Goal: Task Accomplishment & Management: Complete application form

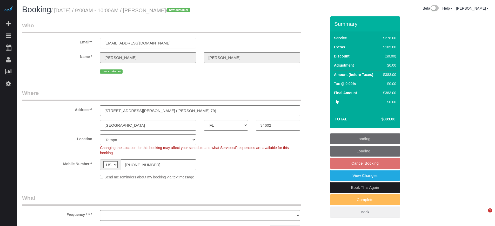
select select "FL"
select select "number:9"
select select "object:711"
select select "5"
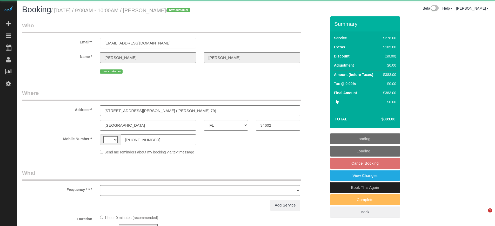
select select "FL"
select select "string:US"
select select "object:591"
select select "string:fspay-fe63d8d9-b7cb-4162-a49d-7a4a17570a4b"
select select "5"
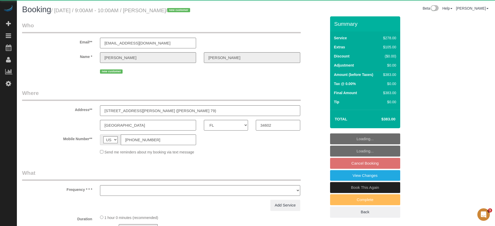
select select "number:9"
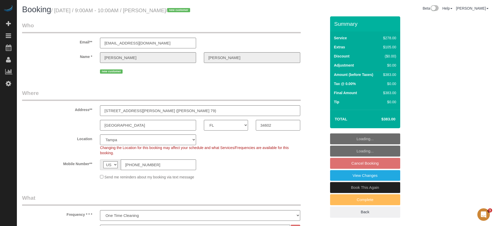
select select "object:840"
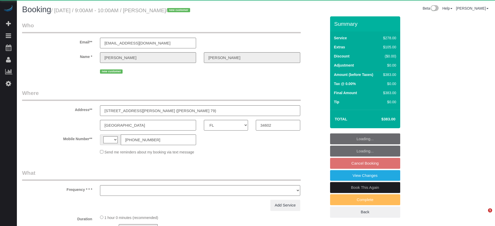
select select "FL"
select select "string:US"
select select "object:840"
select select "string:fspay-fe63d8d9-b7cb-4162-a49d-7a4a17570a4b"
select select "5"
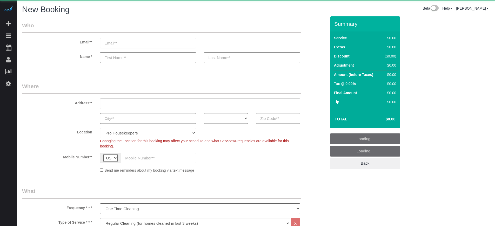
select select "4"
select select "number:9"
select select "object:1211"
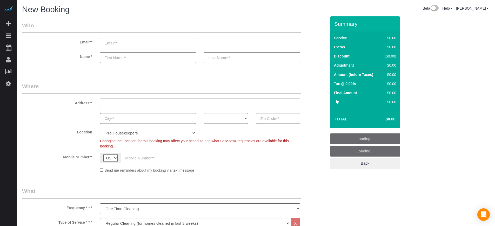
click at [233, 116] on select "AK AL AR AZ CA CO CT DC DE [GEOGRAPHIC_DATA] [GEOGRAPHIC_DATA] HI IA ID IL IN K…" at bounding box center [226, 118] width 44 height 11
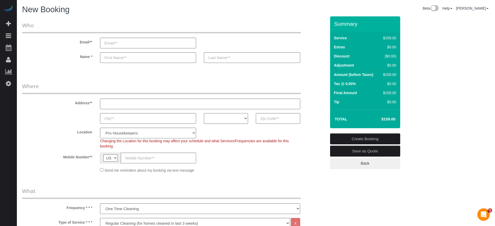
select select "AZ"
click at [204, 113] on select "AK AL AR AZ CA CO CT DC DE [GEOGRAPHIC_DATA] [GEOGRAPHIC_DATA] HI IA ID IL IN K…" at bounding box center [226, 118] width 44 height 11
click at [169, 139] on span "Changing the Location for this booking may affect your schedule and what Servic…" at bounding box center [194, 143] width 189 height 9
drag, startPoint x: 169, startPoint y: 131, endPoint x: 169, endPoint y: 128, distance: 3.1
click at [169, 131] on select "Pro Housekeepers [GEOGRAPHIC_DATA] [GEOGRAPHIC_DATA] [GEOGRAPHIC_DATA] [GEOGRAP…" at bounding box center [148, 133] width 96 height 11
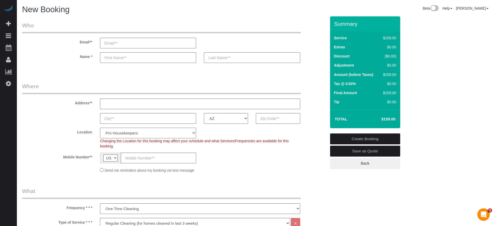
select select "21"
click at [100, 128] on select "Pro Housekeepers [GEOGRAPHIC_DATA] [GEOGRAPHIC_DATA] [GEOGRAPHIC_DATA] [GEOGRAP…" at bounding box center [148, 133] width 96 height 11
select select "object:1220"
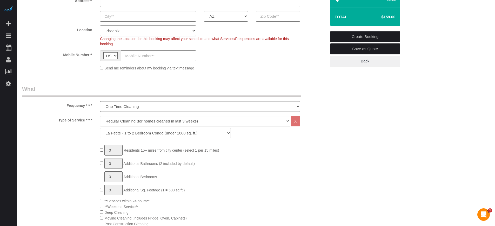
scroll to position [130, 0]
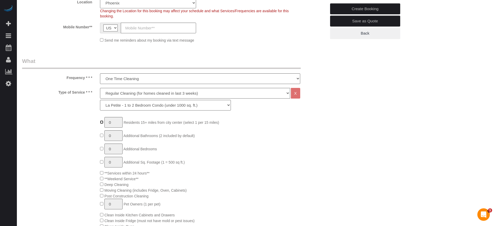
type input "1"
click at [116, 124] on input "1" at bounding box center [113, 122] width 18 height 11
type input "3"
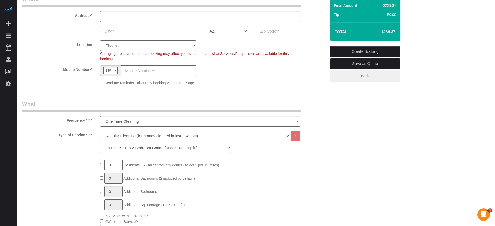
scroll to position [97, 0]
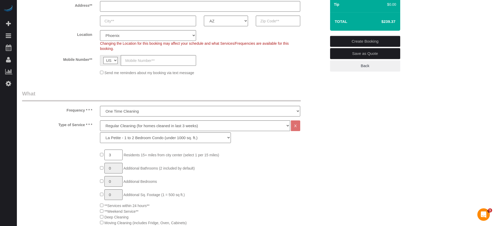
click at [317, 142] on div "Type of Service * * * Deep Cleaning (for homes that have not been cleaned in 3+…" at bounding box center [174, 132] width 312 height 25
click at [311, 73] on div "Send me reminders about my booking via text message" at bounding box center [174, 73] width 312 height 6
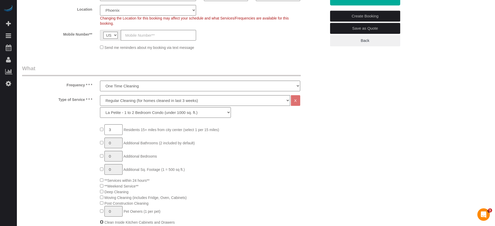
scroll to position [162, 0]
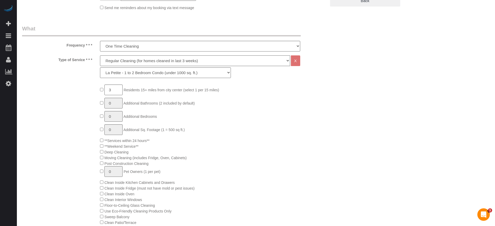
click at [121, 61] on select "Deep Cleaning (for homes that have not been cleaned in 3+ weeks) Spruce Regular…" at bounding box center [195, 60] width 190 height 11
select select "5"
click at [100, 55] on select "Deep Cleaning (for homes that have not been cleaned in 3+ weeks) Spruce Regular…" at bounding box center [195, 60] width 190 height 11
select select "93"
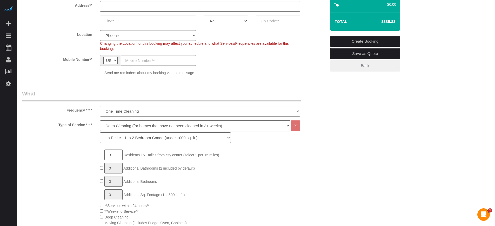
scroll to position [130, 0]
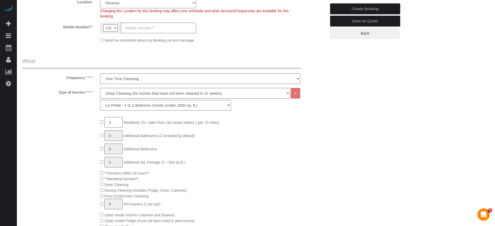
click at [323, 98] on div "Type of Service * * * Deep Cleaning (for homes that have not been cleaned in 3+…" at bounding box center [174, 100] width 312 height 25
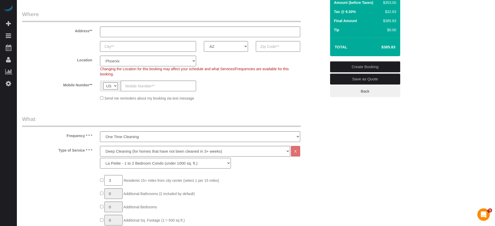
scroll to position [65, 0]
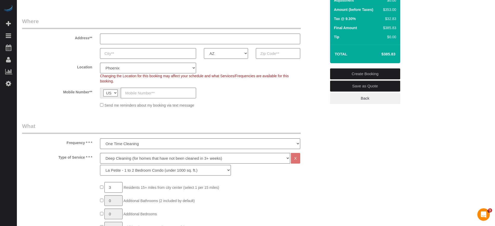
click at [272, 76] on span "Changing the Location for this booking may affect your schedule and what Servic…" at bounding box center [194, 78] width 189 height 9
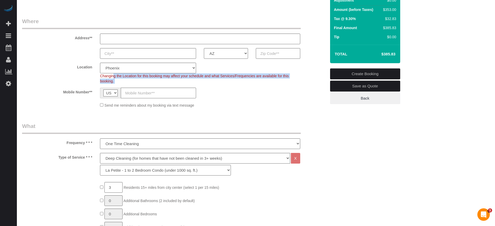
click at [272, 76] on span "Changing the Location for this booking may affect your schedule and what Servic…" at bounding box center [194, 78] width 189 height 9
click at [266, 76] on span "Changing the Location for this booking may affect your schedule and what Servic…" at bounding box center [194, 78] width 189 height 9
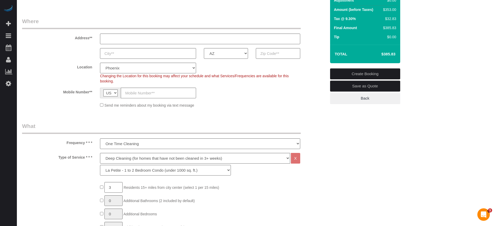
click at [249, 76] on span "Changing the Location for this booking may affect your schedule and what Servic…" at bounding box center [194, 78] width 189 height 9
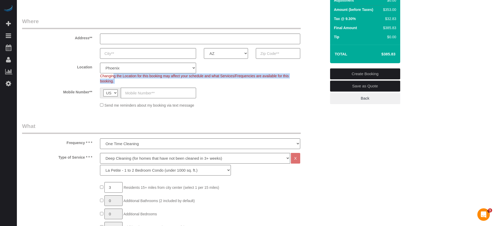
click at [249, 76] on span "Changing the Location for this booking may affect your schedule and what Servic…" at bounding box center [194, 78] width 189 height 9
click at [216, 77] on span "Changing the Location for this booking may affect your schedule and what Servic…" at bounding box center [194, 78] width 189 height 9
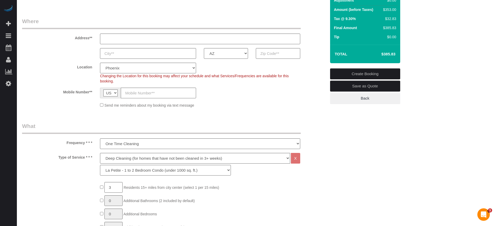
click at [225, 77] on span "Changing the Location for this booking may affect your schedule and what Servic…" at bounding box center [194, 78] width 189 height 9
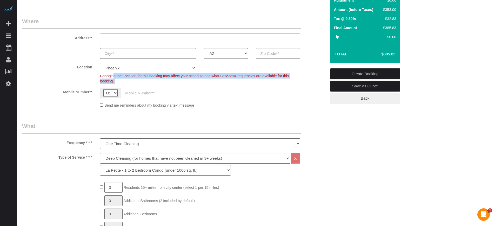
click at [225, 77] on span "Changing the Location for this booking may affect your schedule and what Servic…" at bounding box center [194, 78] width 189 height 9
click at [239, 76] on span "Changing the Location for this booking may affect your schedule and what Servic…" at bounding box center [194, 78] width 189 height 9
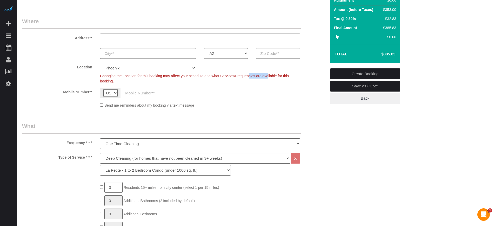
click at [239, 76] on span "Changing the Location for this booking may affect your schedule and what Servic…" at bounding box center [194, 78] width 189 height 9
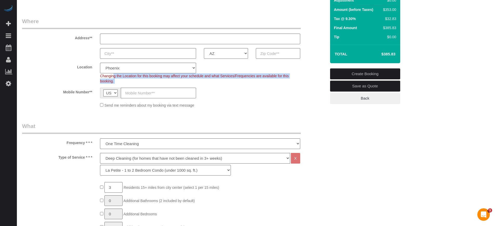
click at [239, 76] on span "Changing the Location for this booking may affect your schedule and what Servic…" at bounding box center [194, 78] width 189 height 9
click at [228, 75] on span "Changing the Location for this booking may affect your schedule and what Servic…" at bounding box center [194, 78] width 189 height 9
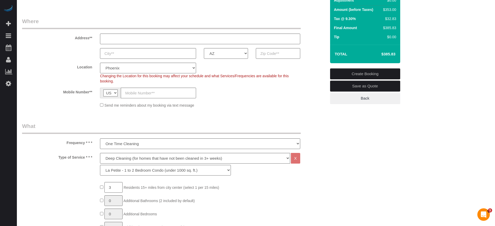
click at [236, 75] on span "Changing the Location for this booking may affect your schedule and what Servic…" at bounding box center [194, 78] width 189 height 9
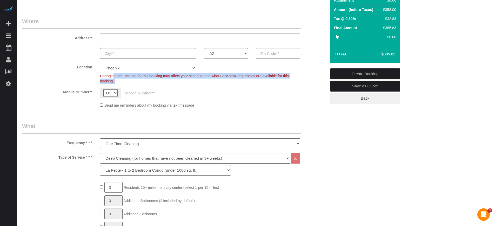
click at [236, 75] on span "Changing the Location for this booking may affect your schedule and what Servic…" at bounding box center [194, 78] width 189 height 9
click at [227, 75] on span "Changing the Location for this booking may affect your schedule and what Servic…" at bounding box center [194, 78] width 189 height 9
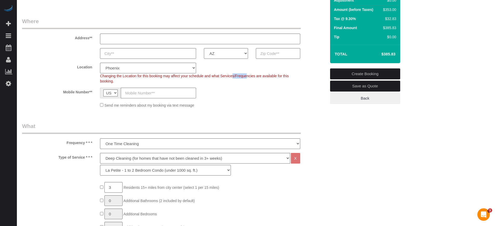
click at [227, 75] on span "Changing the Location for this booking may affect your schedule and what Servic…" at bounding box center [194, 78] width 189 height 9
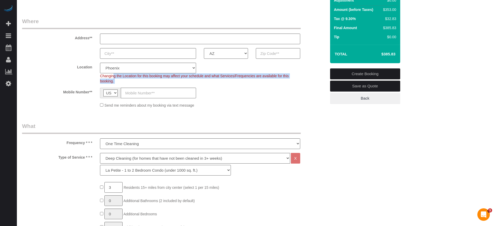
click at [227, 75] on span "Changing the Location for this booking may affect your schedule and what Servic…" at bounding box center [194, 78] width 189 height 9
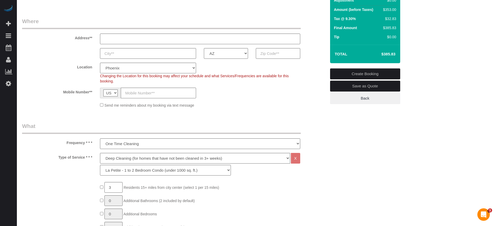
click at [227, 75] on span "Changing the Location for this booking may affect your schedule and what Servic…" at bounding box center [194, 78] width 189 height 9
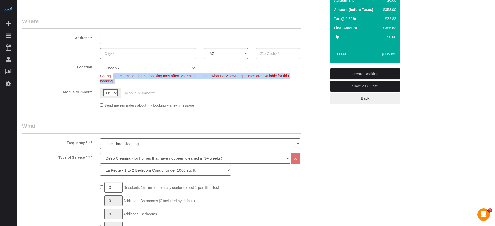
click at [227, 75] on span "Changing the Location for this booking may affect your schedule and what Servic…" at bounding box center [194, 78] width 189 height 9
click at [229, 75] on span "Changing the Location for this booking may affect your schedule and what Servic…" at bounding box center [194, 78] width 189 height 9
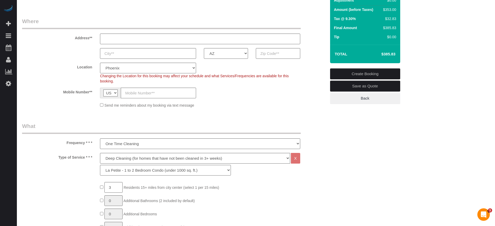
click at [229, 75] on span "Changing the Location for this booking may affect your schedule and what Servic…" at bounding box center [194, 78] width 189 height 9
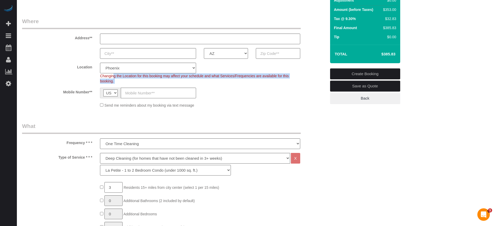
click at [229, 75] on span "Changing the Location for this booking may affect your schedule and what Servic…" at bounding box center [194, 78] width 189 height 9
click at [221, 76] on span "Changing the Location for this booking may affect your schedule and what Servic…" at bounding box center [194, 78] width 189 height 9
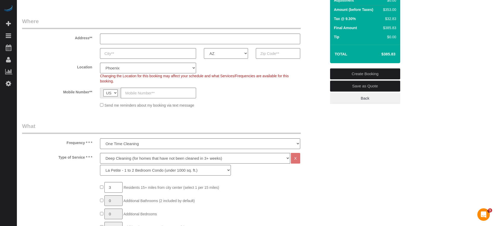
drag, startPoint x: 479, startPoint y: 116, endPoint x: 474, endPoint y: 116, distance: 4.9
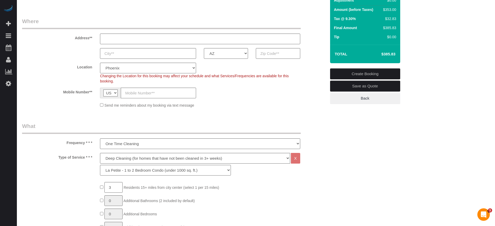
click at [123, 124] on legend "What" at bounding box center [161, 128] width 279 height 12
click at [83, 125] on legend "What" at bounding box center [161, 128] width 279 height 12
click at [111, 122] on legend "What" at bounding box center [161, 128] width 279 height 12
click at [303, 84] on sui-booking-location "Location Pro Housekeepers [GEOGRAPHIC_DATA] [GEOGRAPHIC_DATA] [GEOGRAPHIC_DATA]…" at bounding box center [174, 85] width 304 height 45
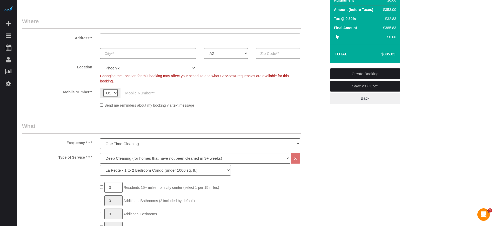
click at [310, 85] on sui-booking-location "Location Pro Housekeepers [GEOGRAPHIC_DATA] [GEOGRAPHIC_DATA] [GEOGRAPHIC_DATA]…" at bounding box center [174, 85] width 304 height 45
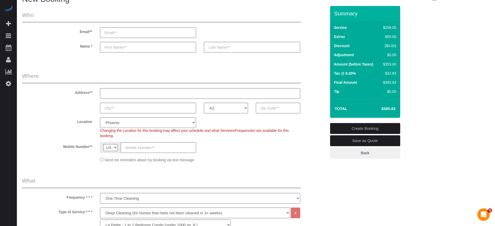
scroll to position [0, 0]
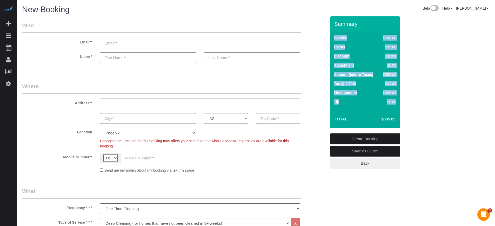
drag, startPoint x: 335, startPoint y: 22, endPoint x: 399, endPoint y: 118, distance: 115.5
click at [399, 118] on div "Summary Service $258.00 Extras $95.00 Discount ($0.00) Adjustment $0.00 Amount …" at bounding box center [365, 72] width 70 height 112
click at [399, 118] on div "Total $385.83" at bounding box center [365, 119] width 70 height 18
drag, startPoint x: 396, startPoint y: 119, endPoint x: 335, endPoint y: 23, distance: 114.1
click at [335, 23] on div "Summary Service $258.00 Extras $95.00 Discount ($0.00) Adjustment $0.00 Amount …" at bounding box center [365, 72] width 70 height 112
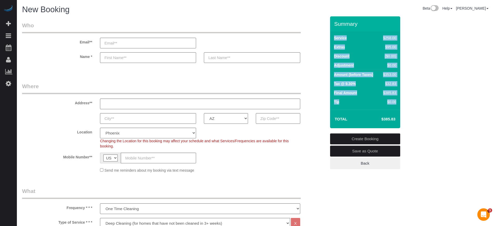
click at [335, 22] on h3 "Summary" at bounding box center [365, 24] width 63 height 6
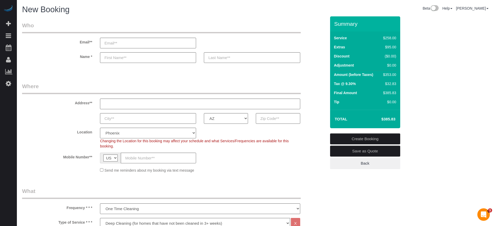
drag, startPoint x: 334, startPoint y: 21, endPoint x: 396, endPoint y: 114, distance: 111.3
click at [396, 114] on div "Summary Service $258.00 Extras $95.00 Discount ($0.00) Adjustment $0.00 Amount …" at bounding box center [365, 72] width 70 height 112
click at [396, 114] on td "$385.83" at bounding box center [381, 119] width 34 height 13
drag, startPoint x: 335, startPoint y: 23, endPoint x: 397, endPoint y: 116, distance: 111.7
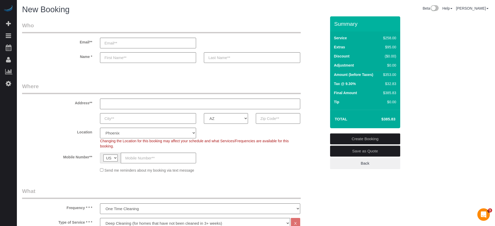
click at [397, 116] on div "Summary Service $258.00 Extras $95.00 Discount ($0.00) Adjustment $0.00 Amount …" at bounding box center [365, 72] width 70 height 112
click at [397, 116] on td "$385.83" at bounding box center [381, 119] width 34 height 13
